Goal: Entertainment & Leisure: Consume media (video, audio)

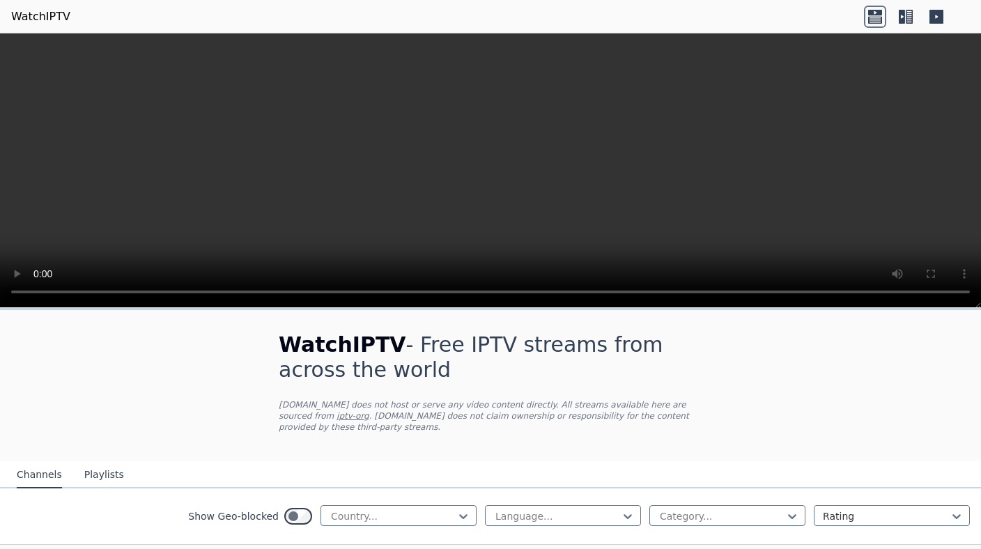
click at [104, 478] on button "Playlists" at bounding box center [104, 475] width 40 height 26
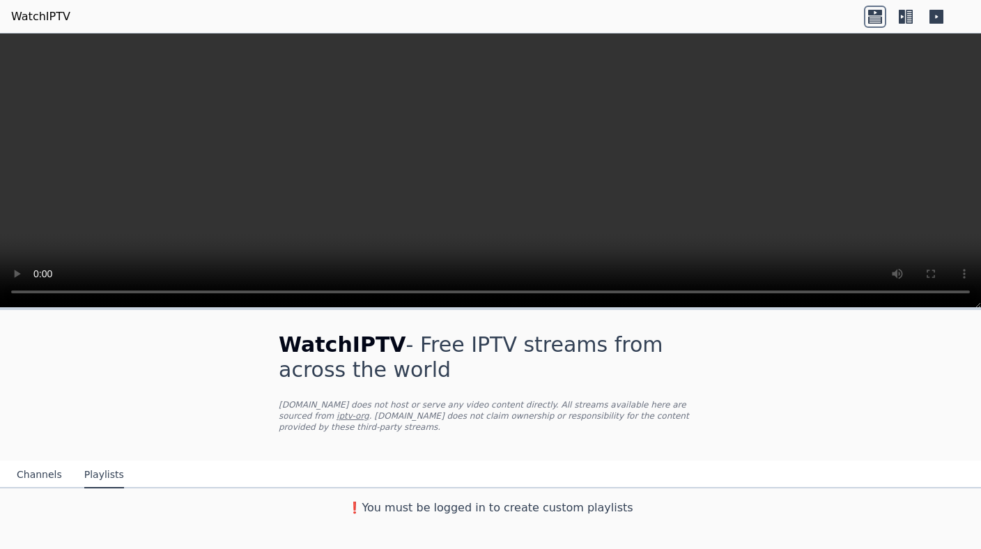
click at [40, 478] on button "Channels" at bounding box center [39, 475] width 45 height 26
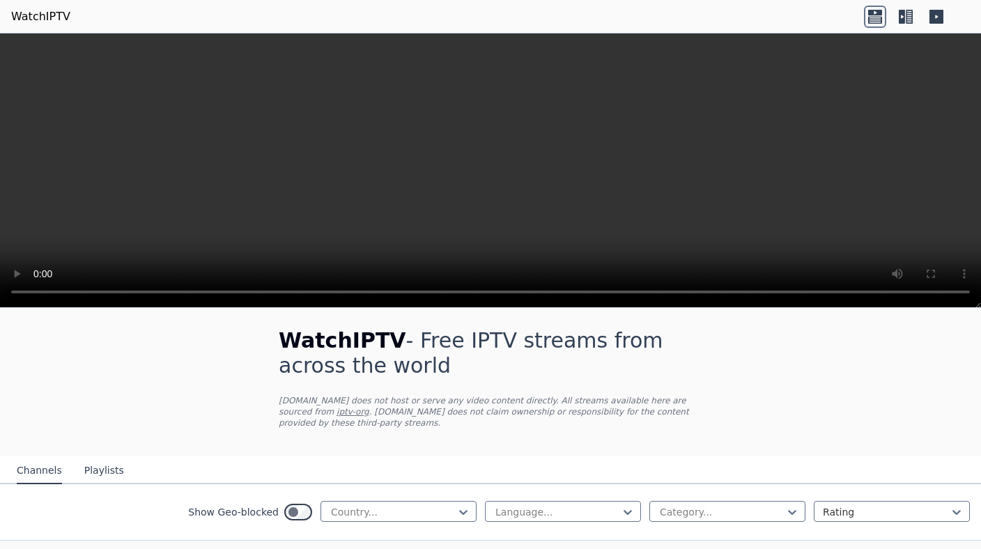
scroll to position [6, 0]
click at [385, 517] on div at bounding box center [393, 511] width 127 height 14
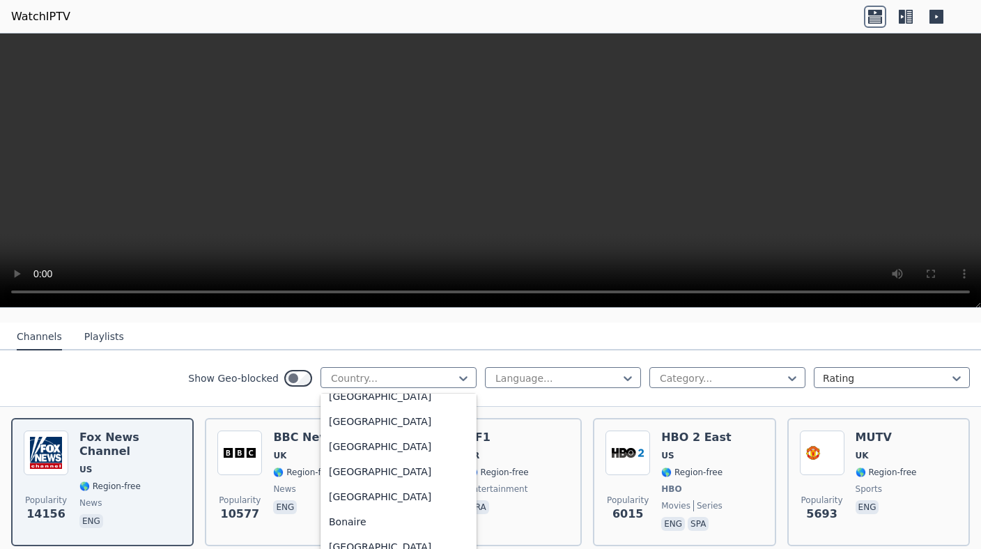
scroll to position [468, 0]
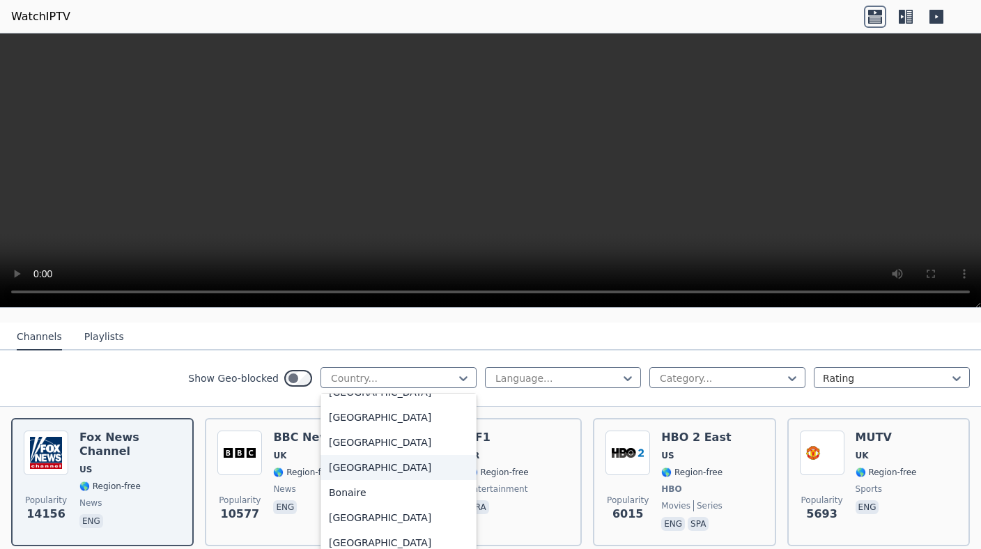
click at [415, 464] on div "[GEOGRAPHIC_DATA]" at bounding box center [398, 467] width 156 height 25
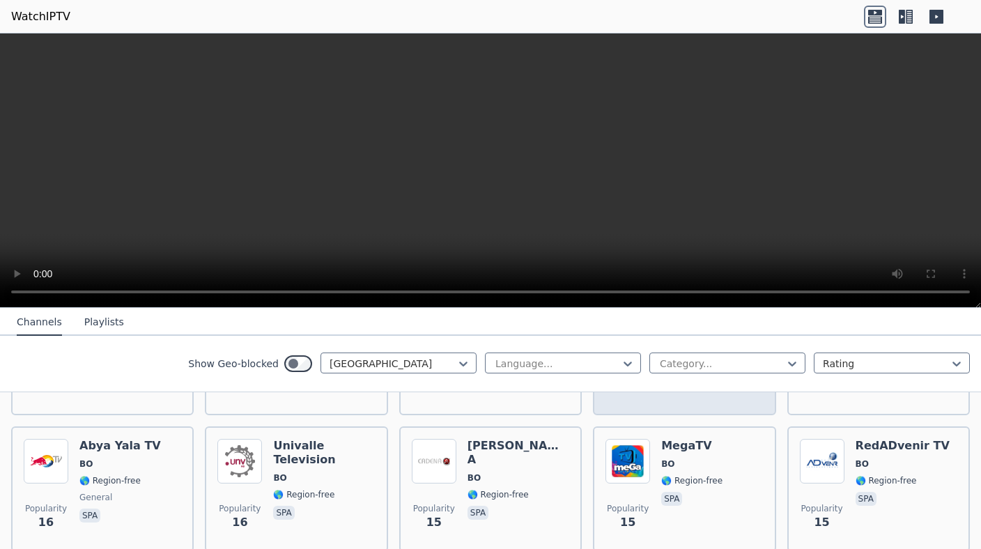
scroll to position [571, 0]
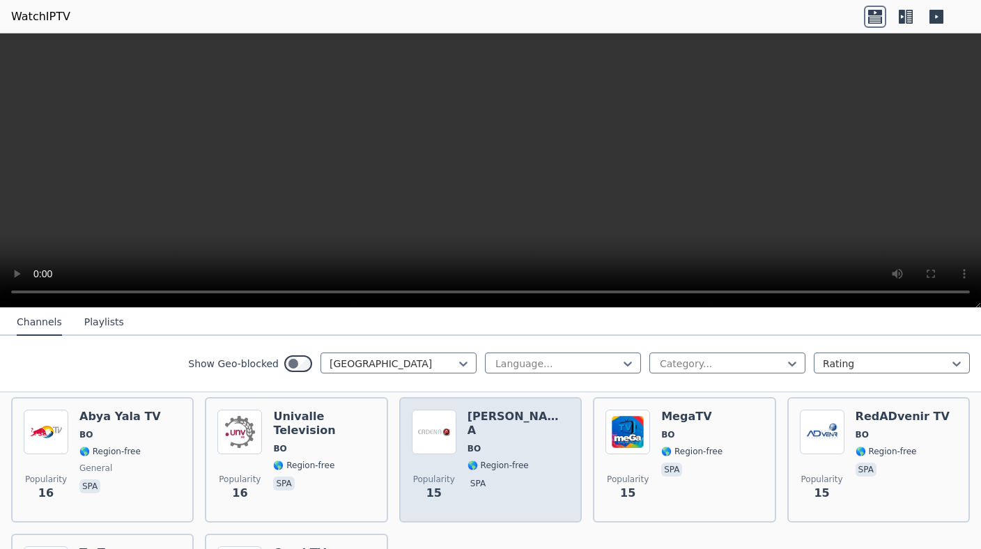
click at [447, 431] on img at bounding box center [434, 432] width 45 height 45
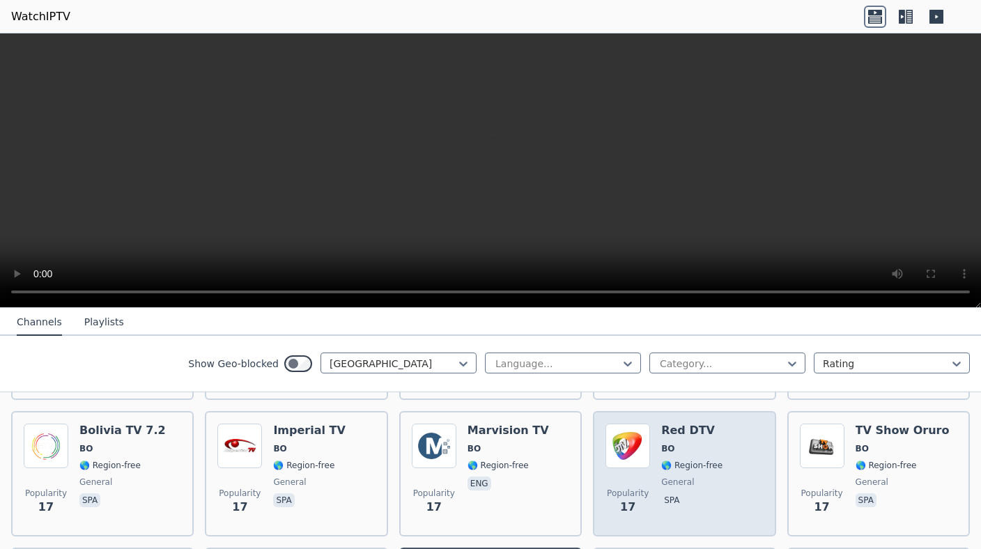
scroll to position [399, 0]
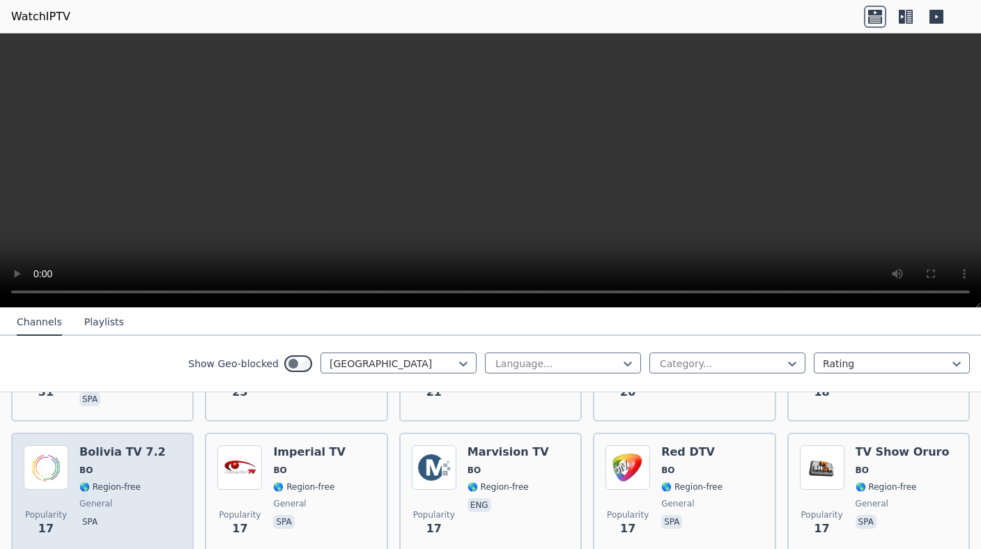
click at [71, 453] on div "Popularity 17 Bolivia TV 7.2 BO 🌎 Region-free general spa" at bounding box center [102, 495] width 157 height 100
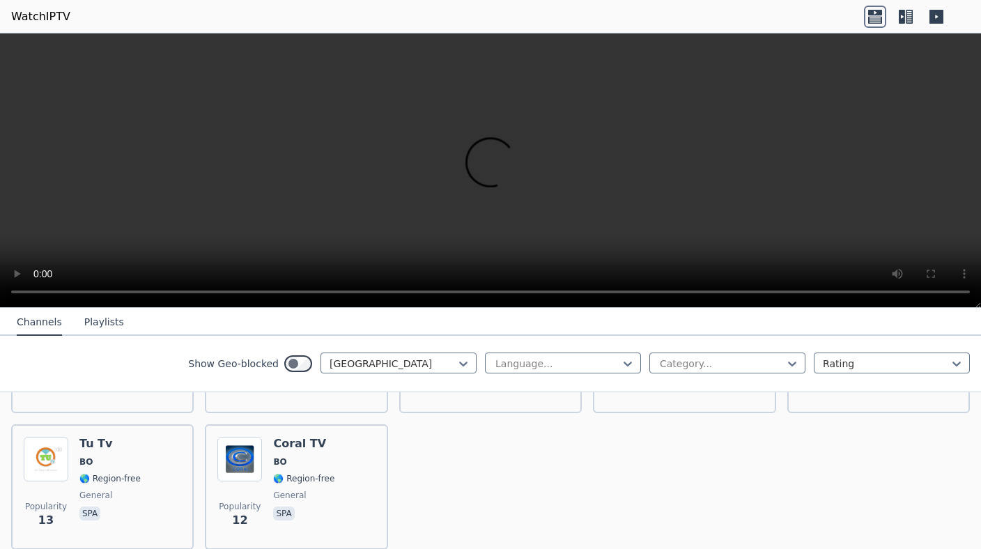
scroll to position [517, 0]
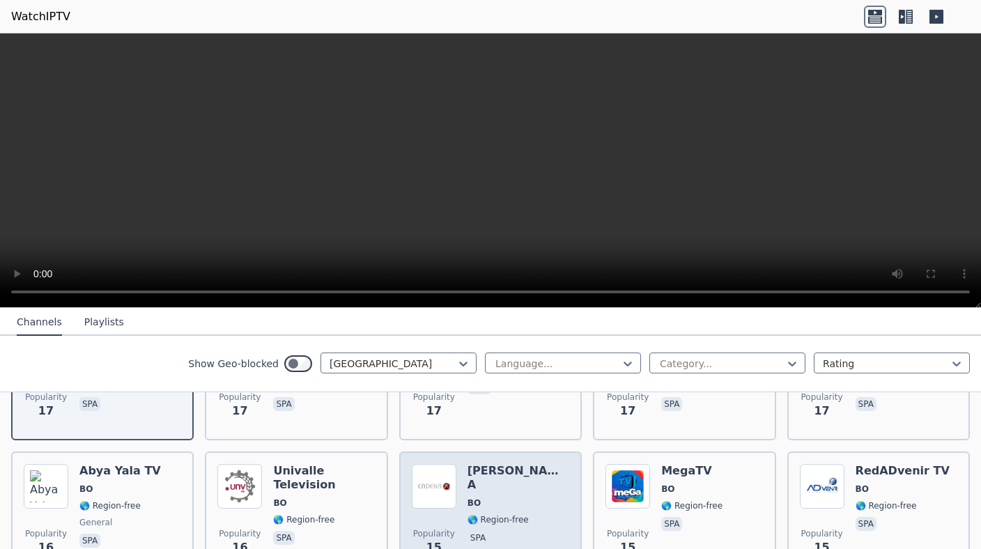
click at [450, 467] on img at bounding box center [434, 486] width 45 height 45
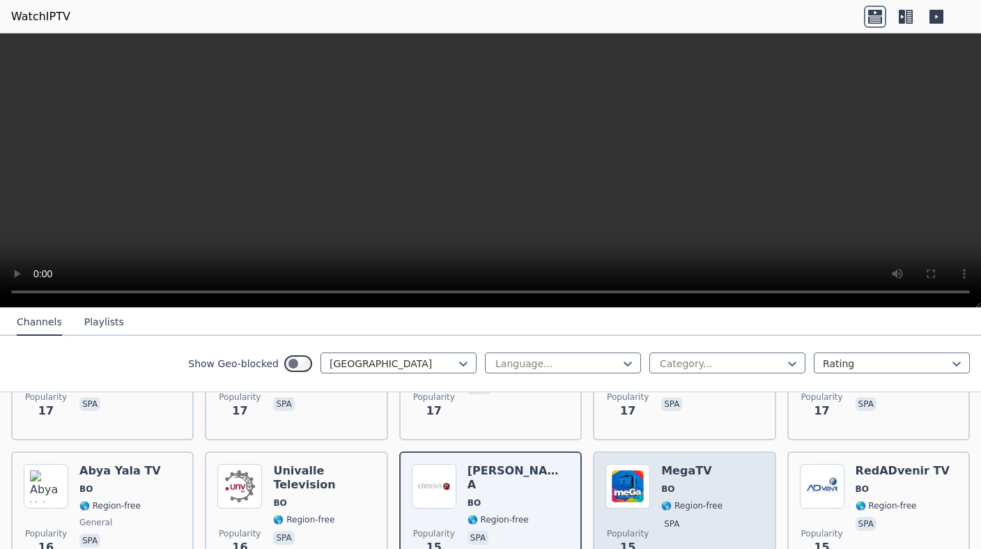
click at [607, 486] on img at bounding box center [627, 486] width 45 height 45
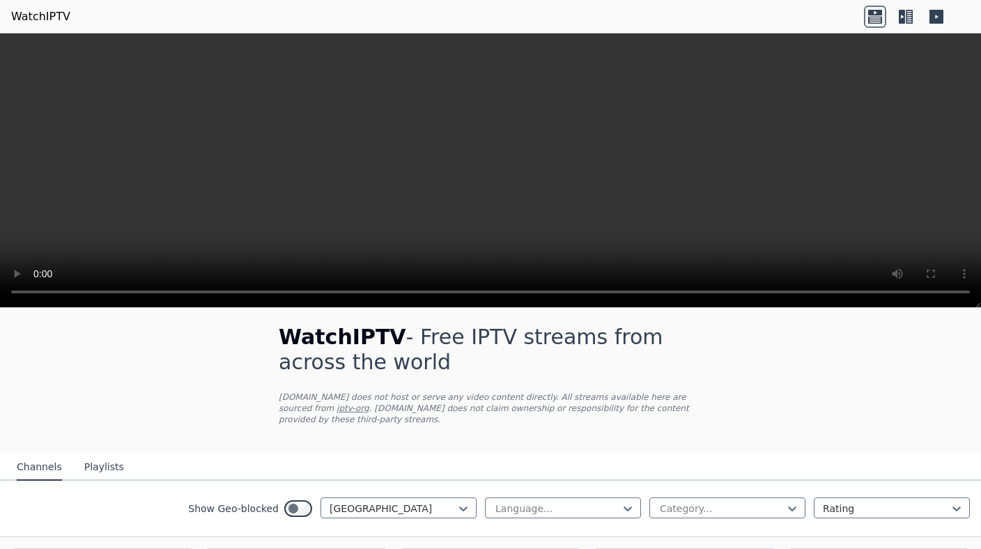
scroll to position [0, 0]
